Goal: Transaction & Acquisition: Purchase product/service

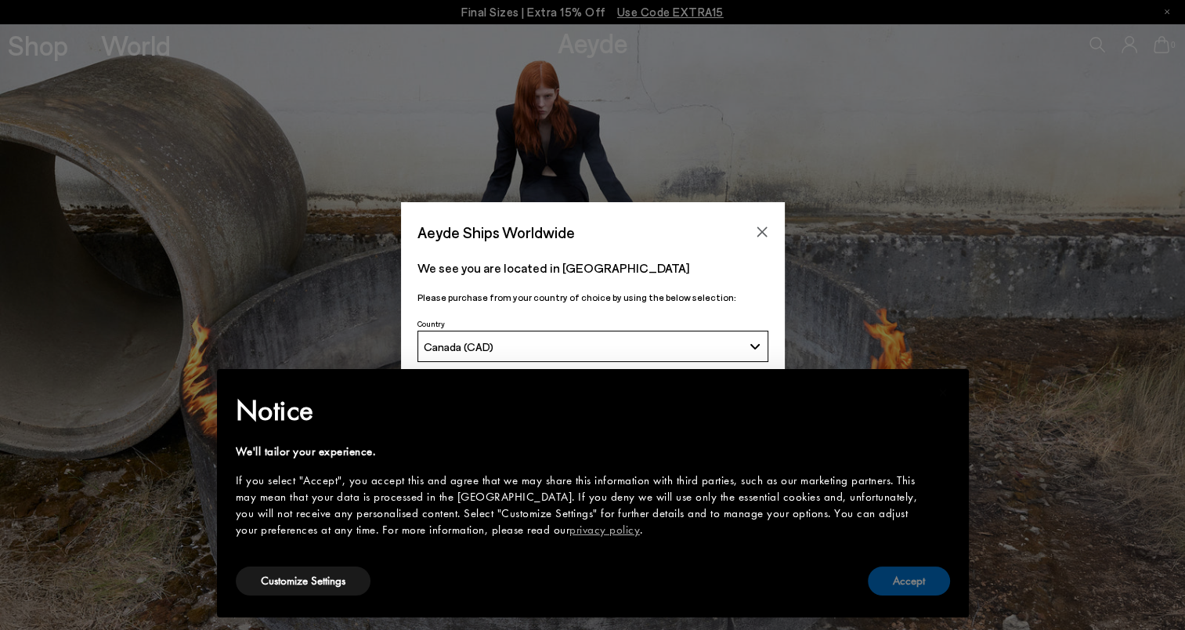
click at [912, 581] on button "Accept" at bounding box center [909, 580] width 82 height 29
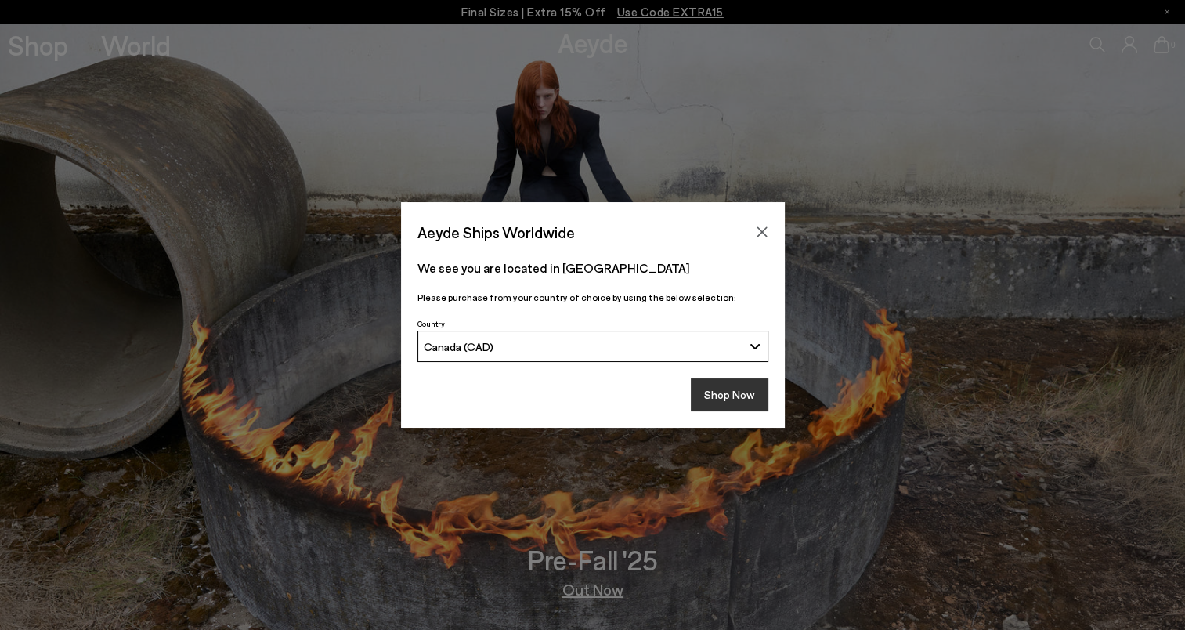
click at [726, 388] on button "Shop Now" at bounding box center [730, 394] width 78 height 33
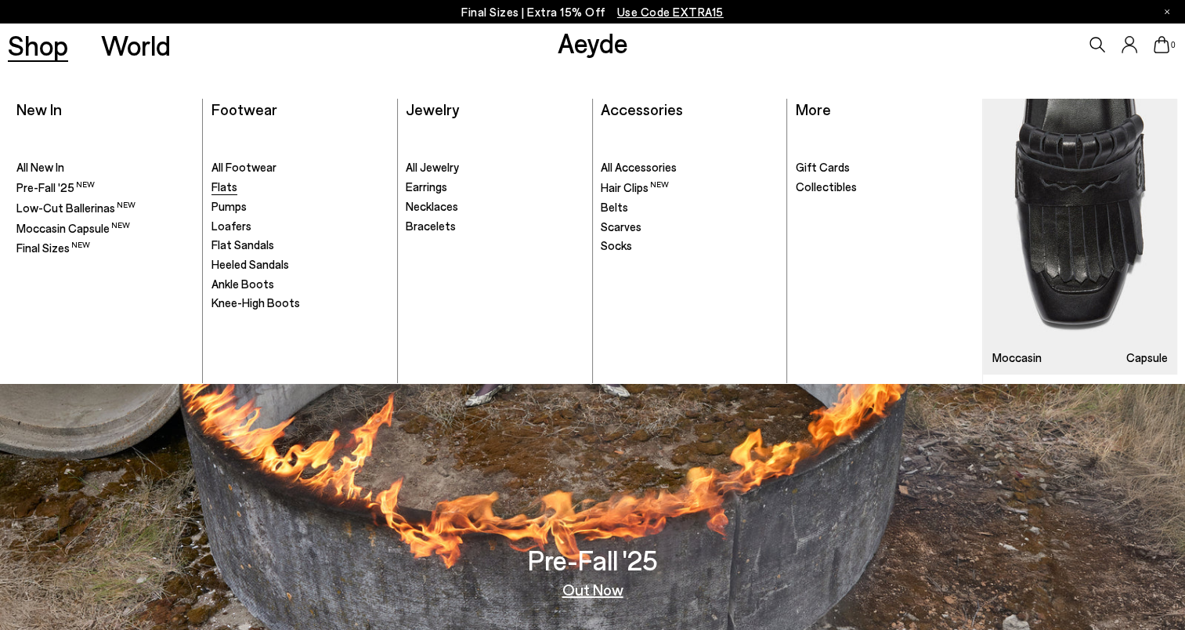
click at [232, 182] on span "Flats" at bounding box center [225, 186] width 26 height 14
